Goal: Navigation & Orientation: Find specific page/section

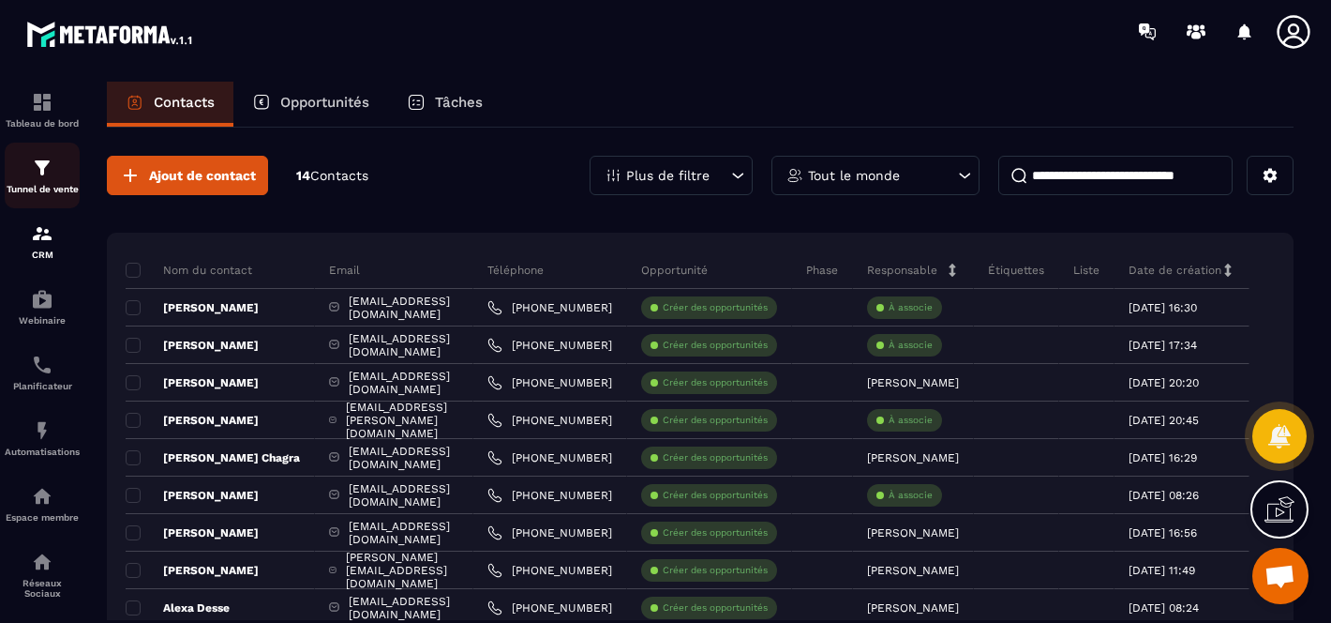
click at [31, 188] on p "Tunnel de vente" at bounding box center [42, 189] width 75 height 10
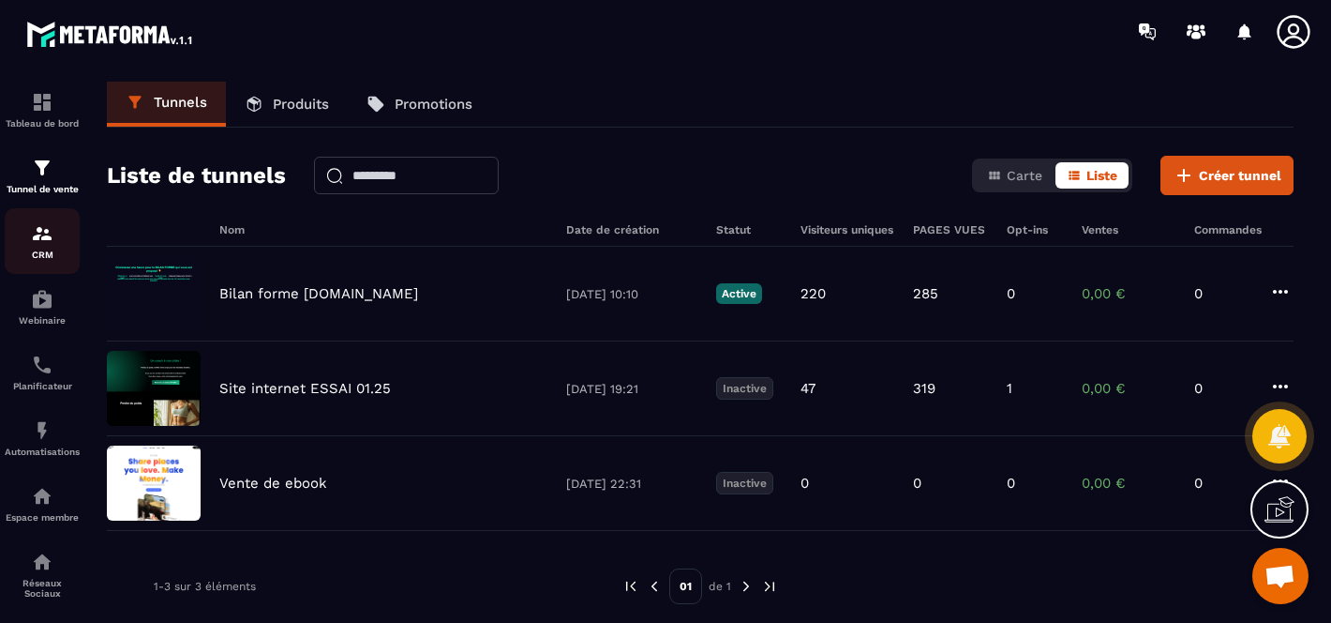
click at [38, 233] on img at bounding box center [42, 233] width 23 height 23
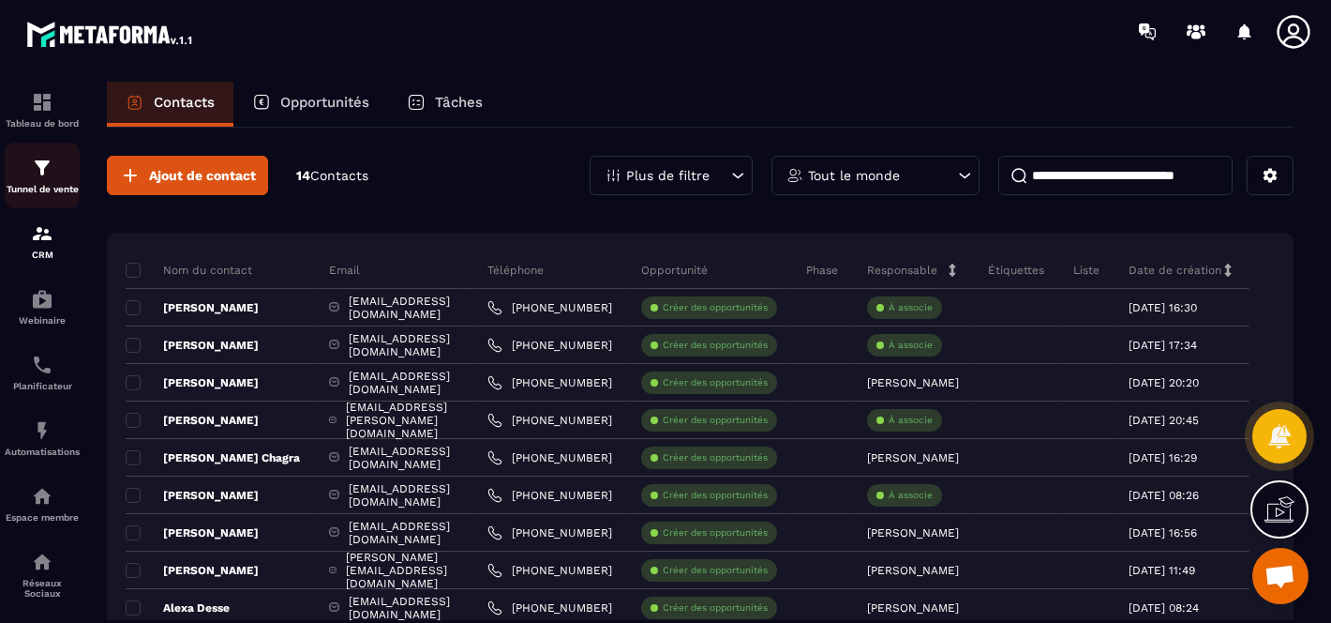
click at [24, 165] on div "Tunnel de vente" at bounding box center [42, 176] width 75 height 38
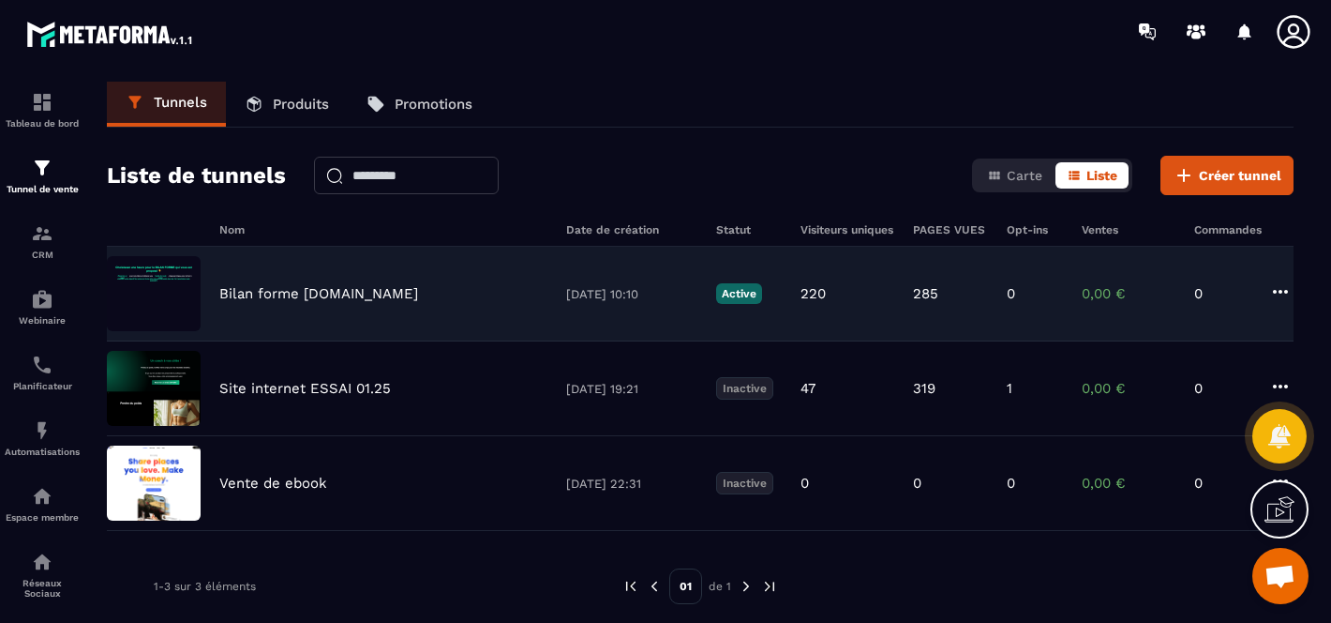
click at [1267, 341] on div "Bilan forme [DOMAIN_NAME][DATE] 10:10 Active 220 285 0 0,00 € 0" at bounding box center [700, 388] width 1187 height 95
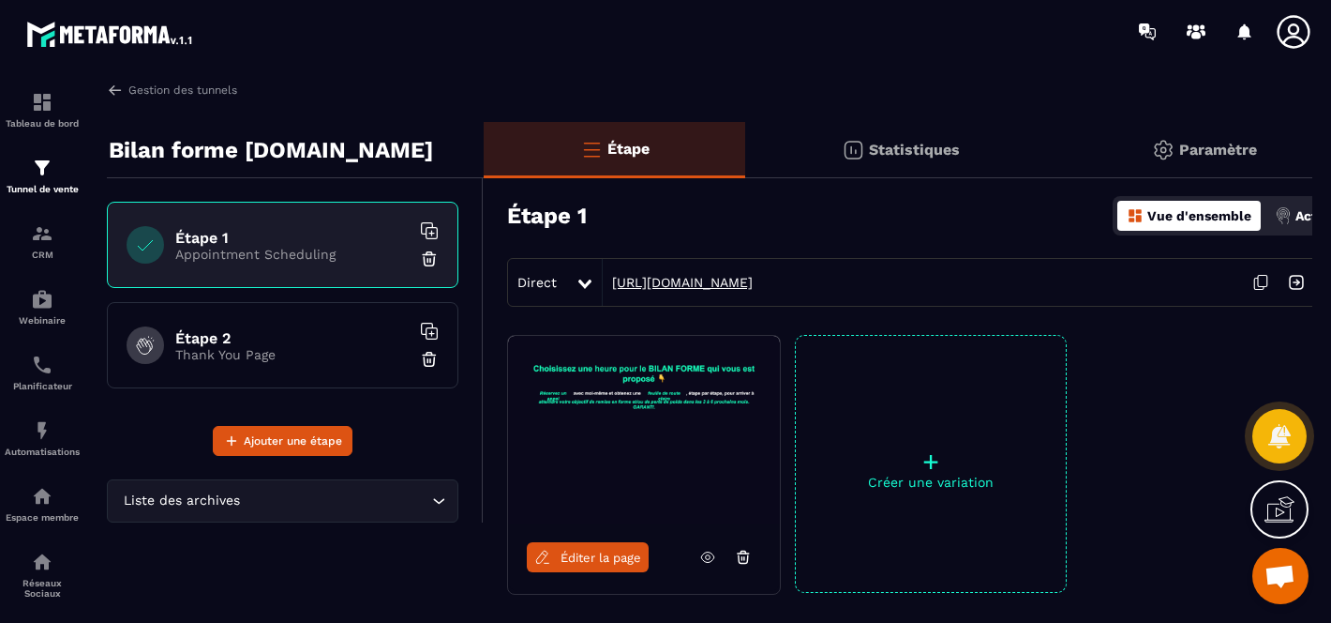
click at [711, 279] on link "[URL][DOMAIN_NAME]" at bounding box center [678, 282] width 150 height 15
click at [44, 248] on div "CRM" at bounding box center [42, 241] width 75 height 38
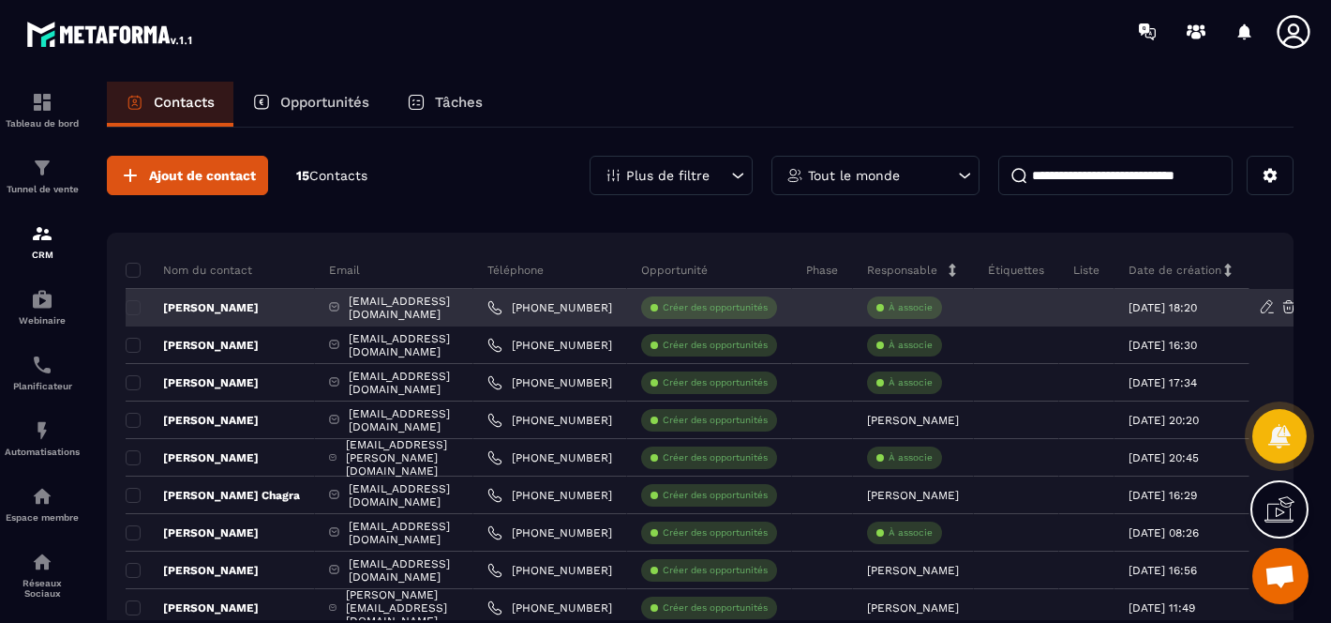
click at [218, 318] on div "[PERSON_NAME]" at bounding box center [220, 308] width 189 height 38
